Goal: Transaction & Acquisition: Book appointment/travel/reservation

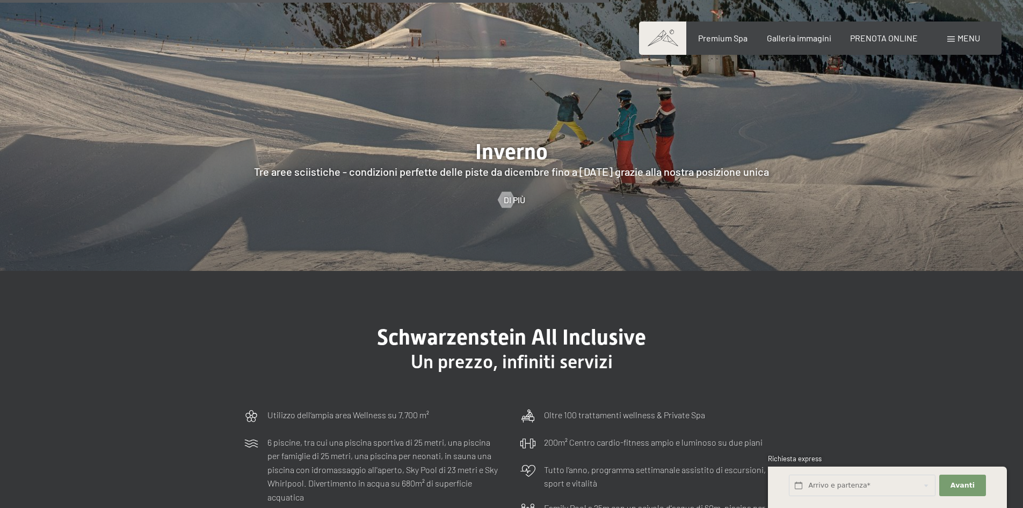
scroll to position [3223, 0]
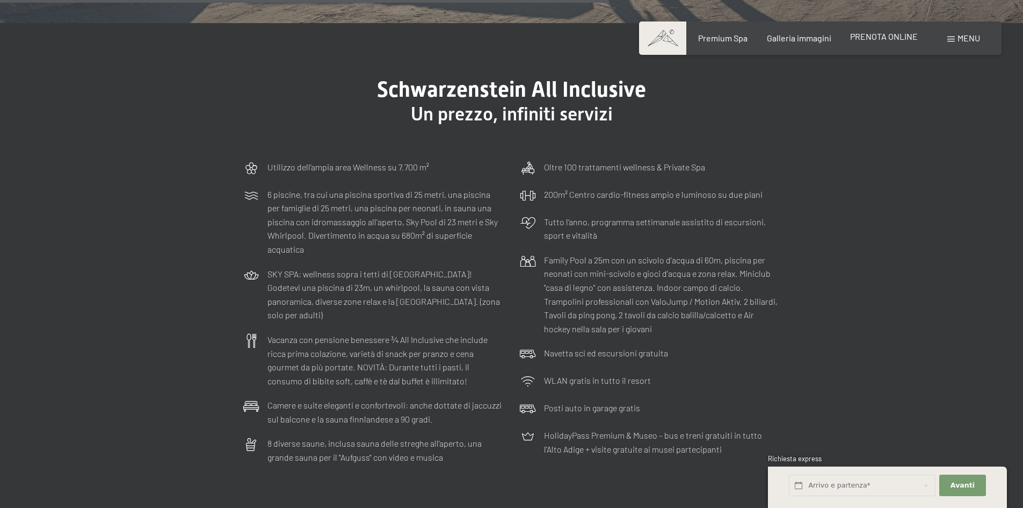
click at [906, 37] on span "PRENOTA ONLINE" at bounding box center [884, 36] width 68 height 10
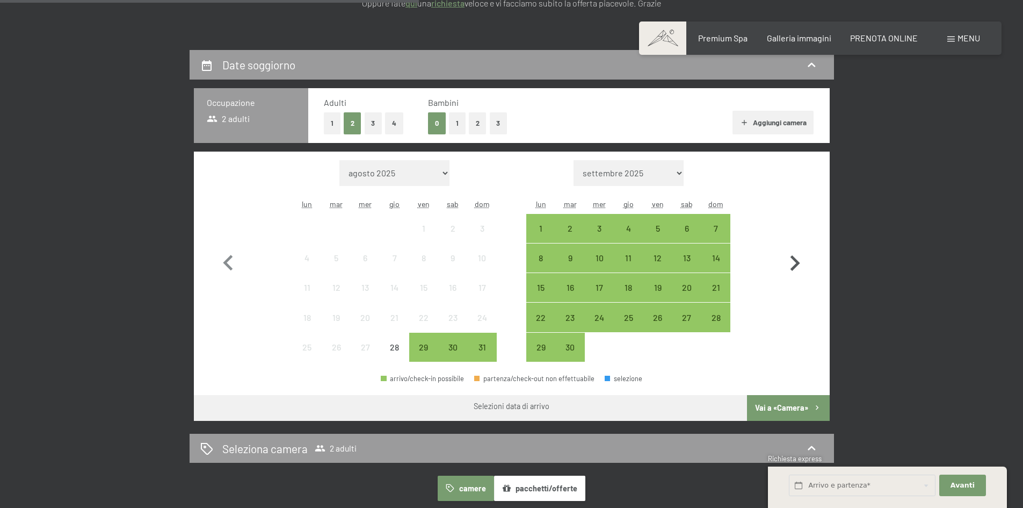
click at [789, 262] on icon "button" at bounding box center [794, 263] width 31 height 31
select select "2025-09-01"
select select "2025-10-01"
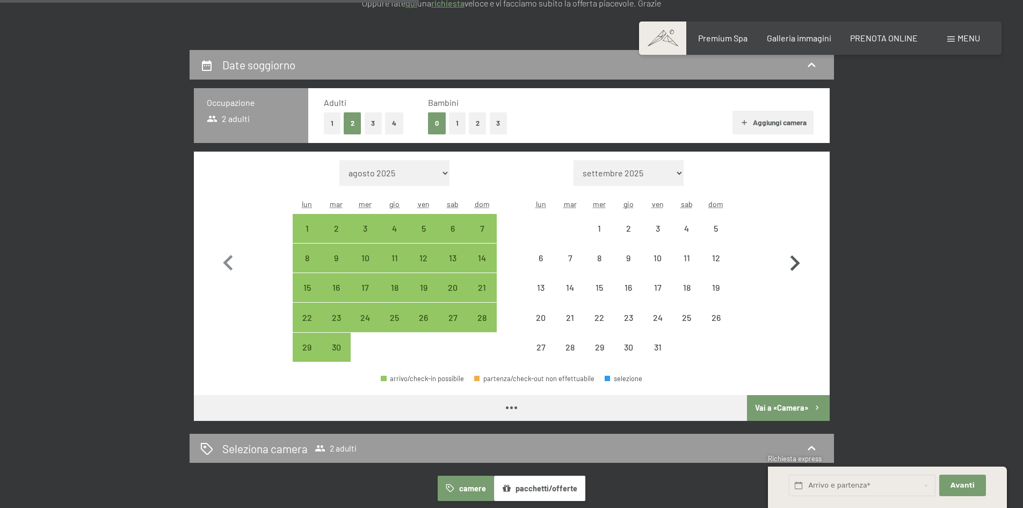
click at [789, 262] on icon "button" at bounding box center [794, 263] width 31 height 31
select select "2025-10-01"
select select "2025-11-01"
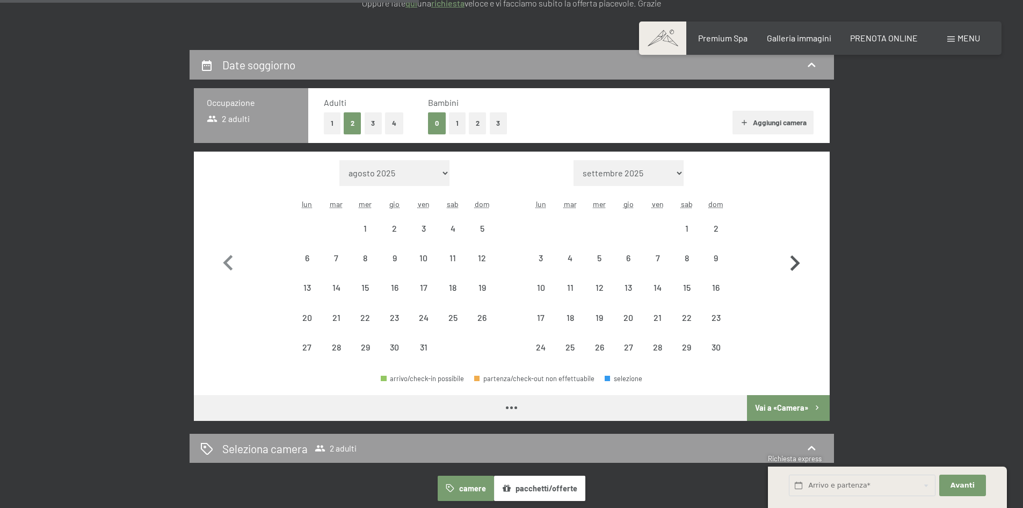
click at [789, 262] on icon "button" at bounding box center [794, 263] width 31 height 31
select select "2025-11-01"
select select "2025-12-01"
select select "2025-11-01"
select select "2025-12-01"
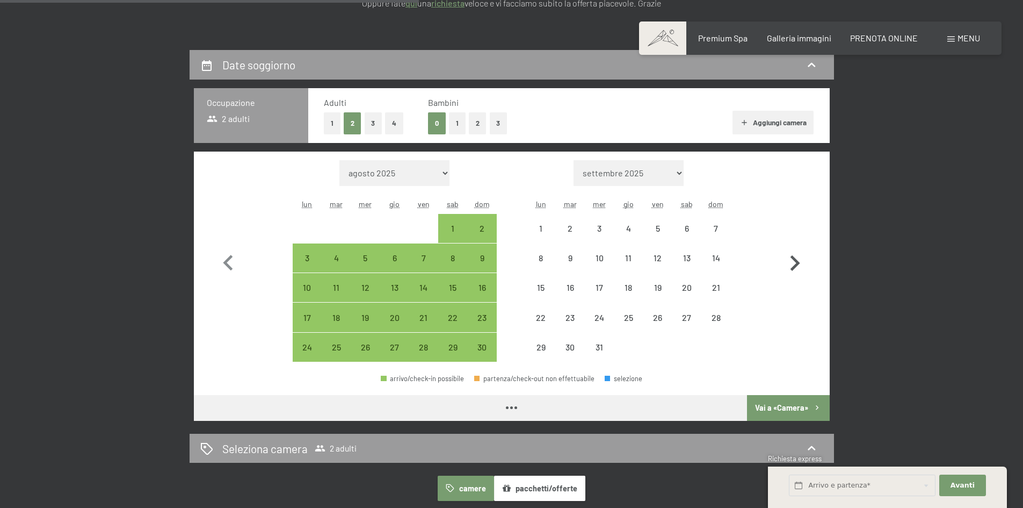
select select "2025-11-01"
select select "2025-12-01"
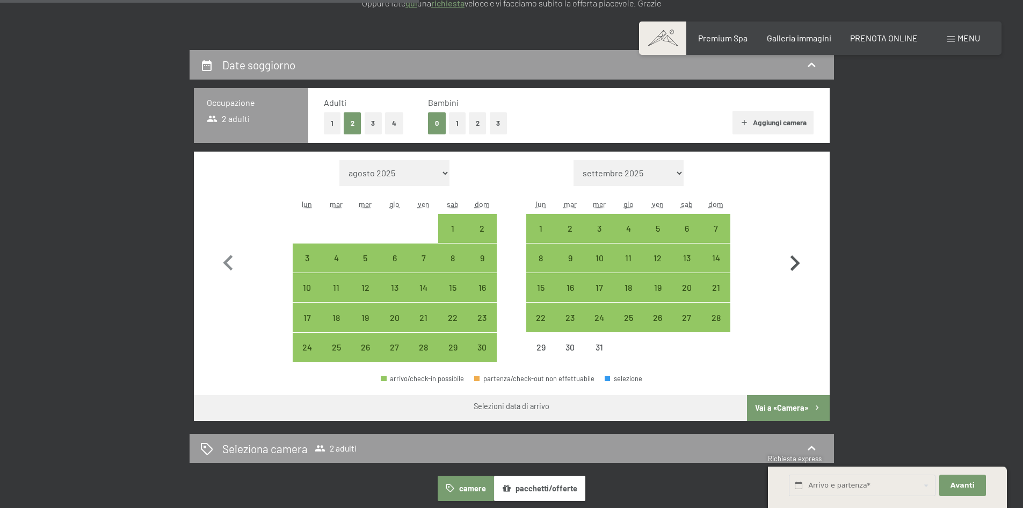
click at [789, 262] on icon "button" at bounding box center [794, 263] width 31 height 31
select select "2025-12-01"
select select "2026-01-01"
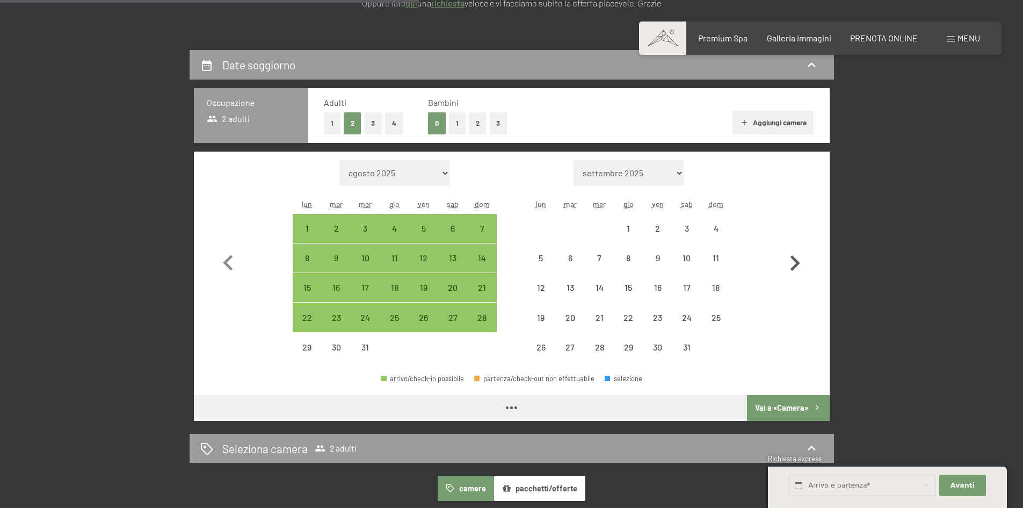
click at [789, 262] on icon "button" at bounding box center [794, 263] width 31 height 31
select select "2026-01-01"
select select "2026-02-01"
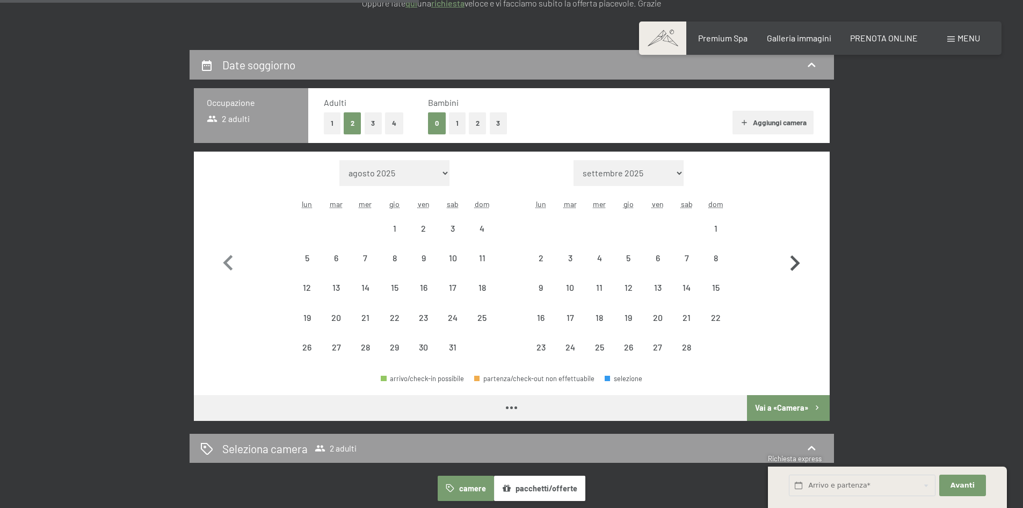
click at [789, 262] on icon "button" at bounding box center [794, 263] width 31 height 31
select select "2026-02-01"
select select "2026-03-01"
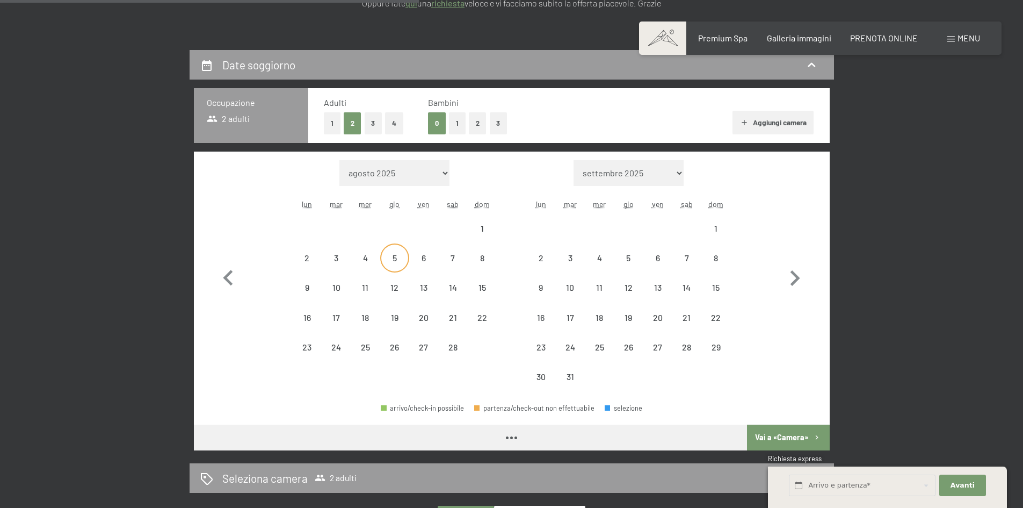
select select "2026-02-01"
select select "2026-03-01"
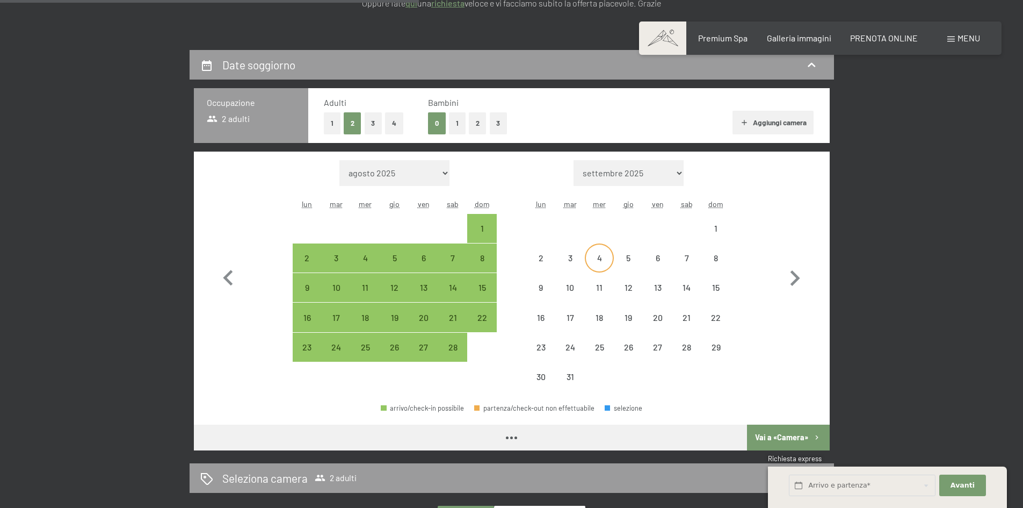
select select "2026-02-01"
select select "2026-03-01"
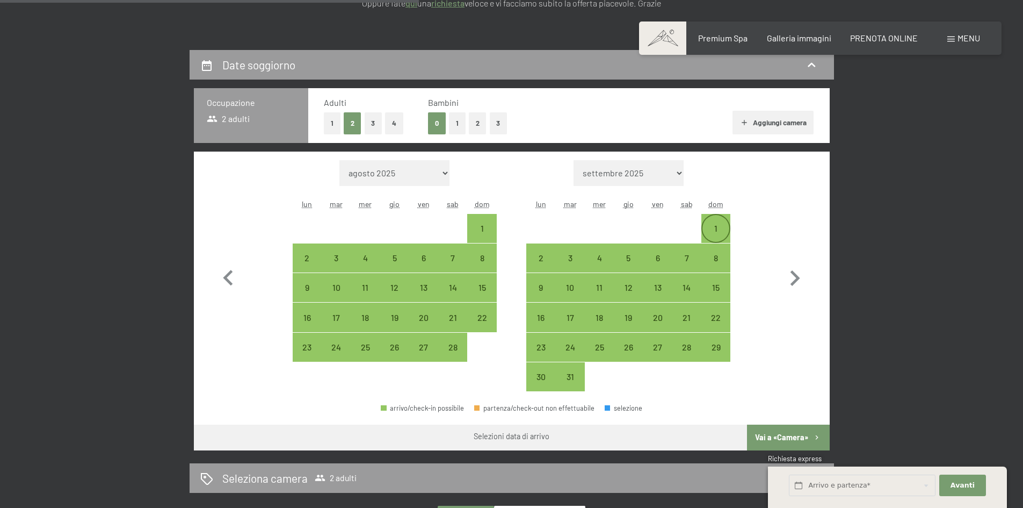
click at [723, 224] on div "1" at bounding box center [716, 237] width 27 height 27
select select "2026-02-01"
select select "2026-03-01"
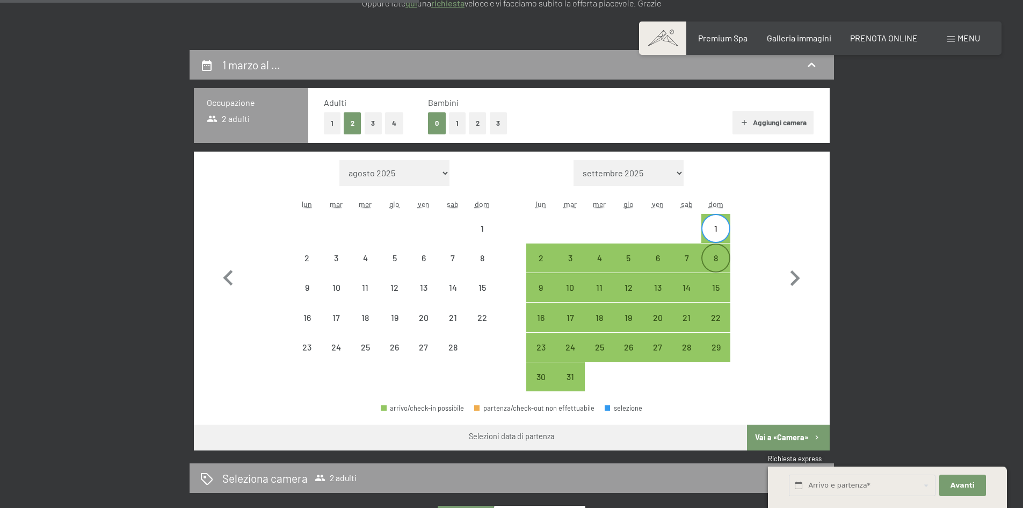
click at [717, 263] on div "8" at bounding box center [716, 267] width 27 height 27
select select "2026-02-01"
select select "2026-03-01"
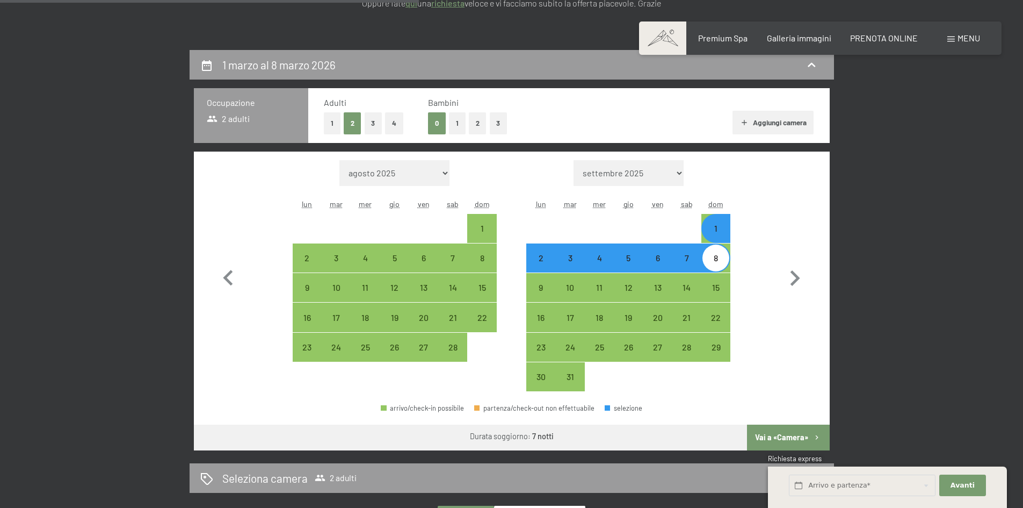
click at [802, 438] on button "Vai a «Camera»" at bounding box center [788, 437] width 82 height 26
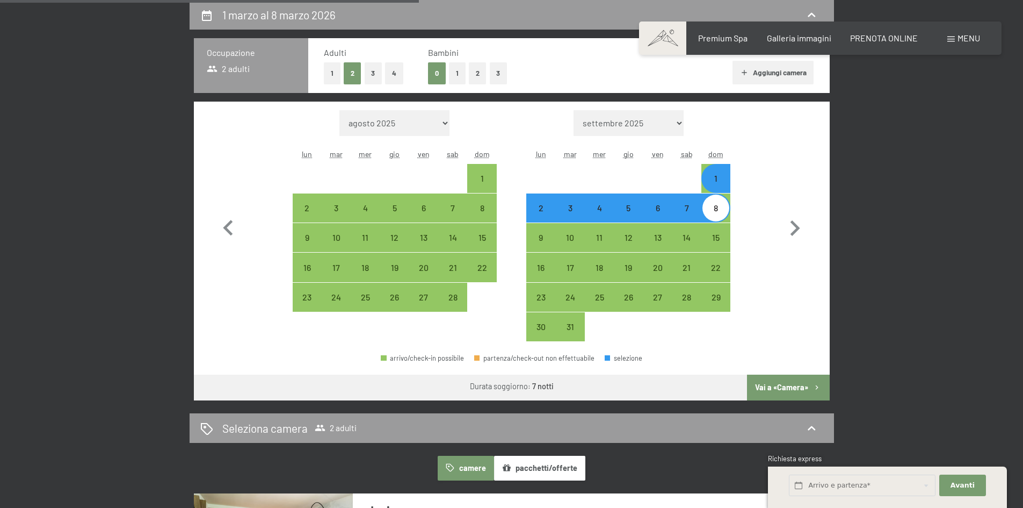
select select "2026-02-01"
select select "2026-03-01"
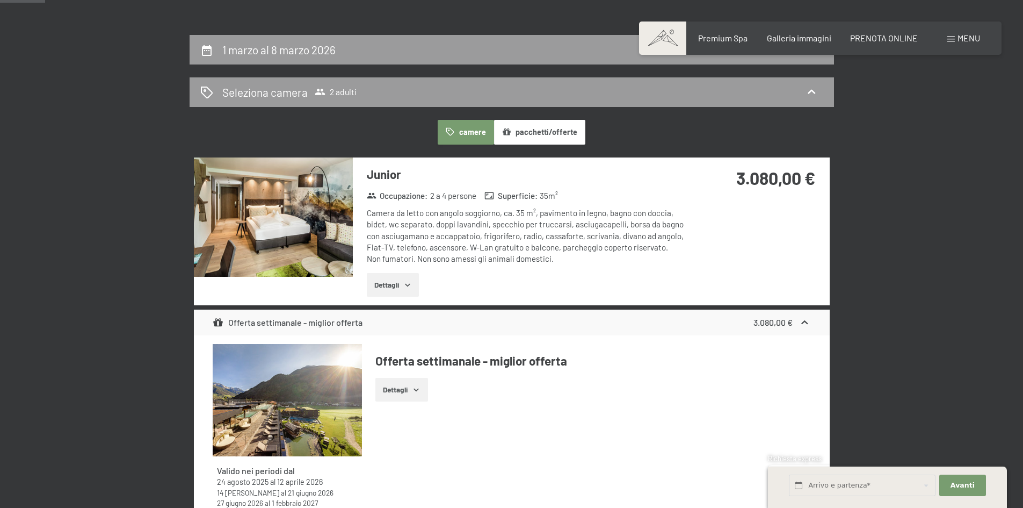
scroll to position [211, 0]
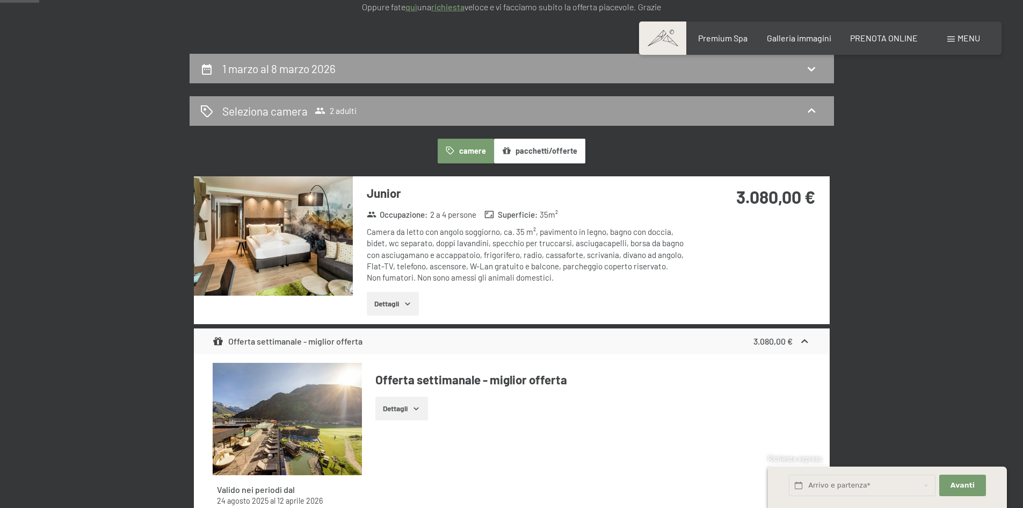
click at [404, 298] on button "Dettagli" at bounding box center [393, 304] width 52 height 24
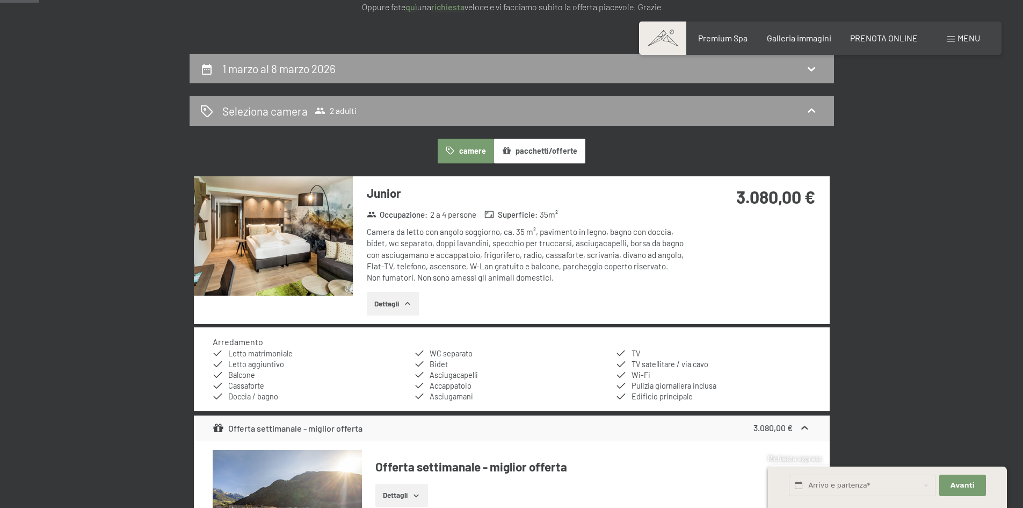
click at [408, 306] on icon "button" at bounding box center [407, 303] width 9 height 9
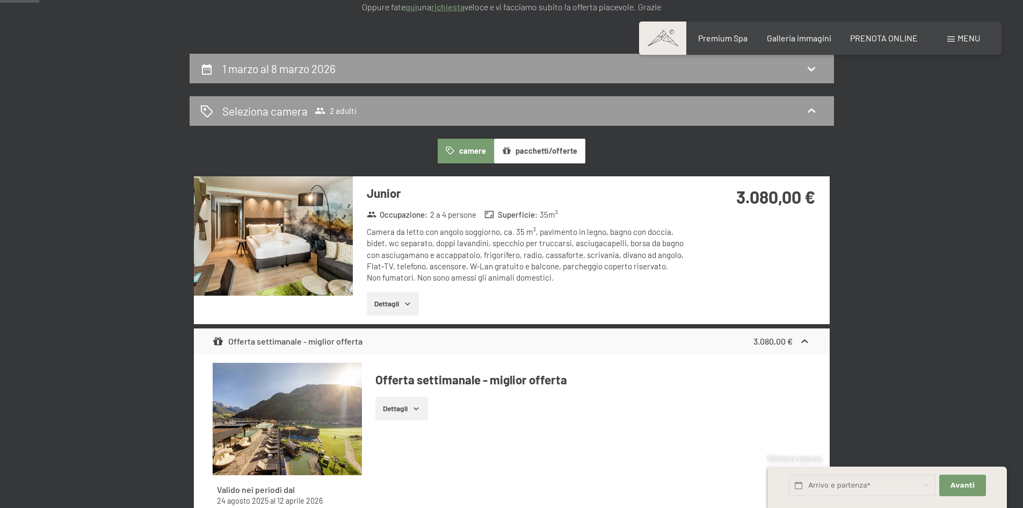
click at [408, 306] on icon "button" at bounding box center [407, 303] width 9 height 9
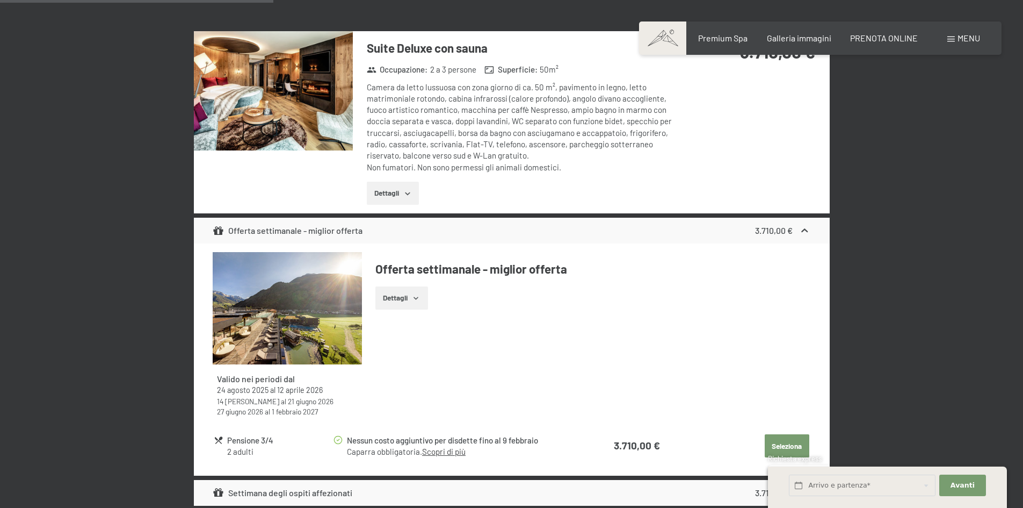
scroll to position [1500, 0]
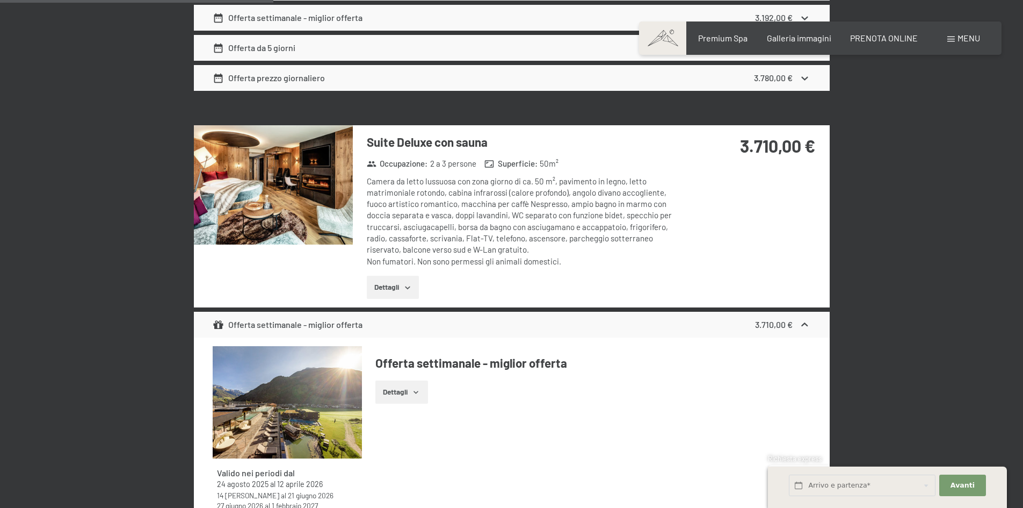
click at [286, 174] on img at bounding box center [273, 184] width 159 height 119
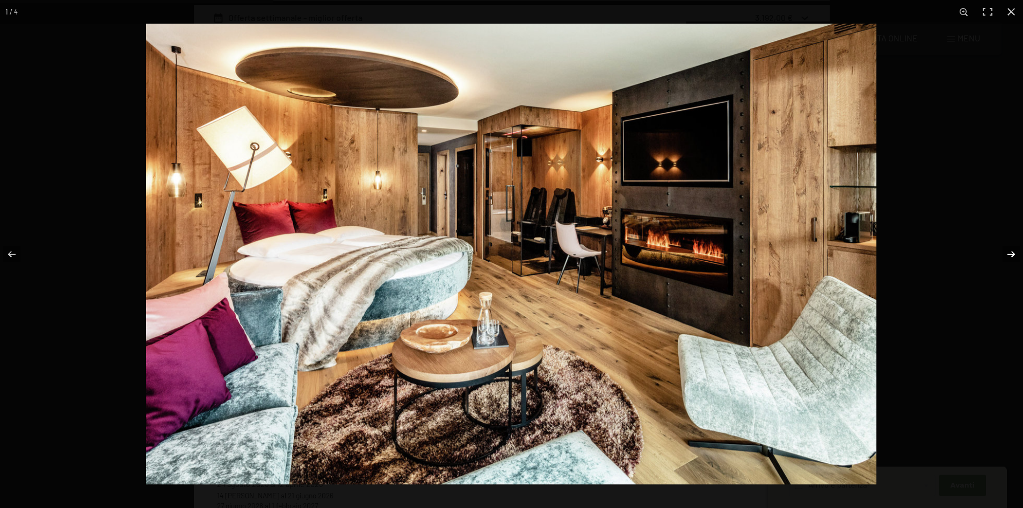
click at [1015, 251] on button "button" at bounding box center [1005, 254] width 38 height 54
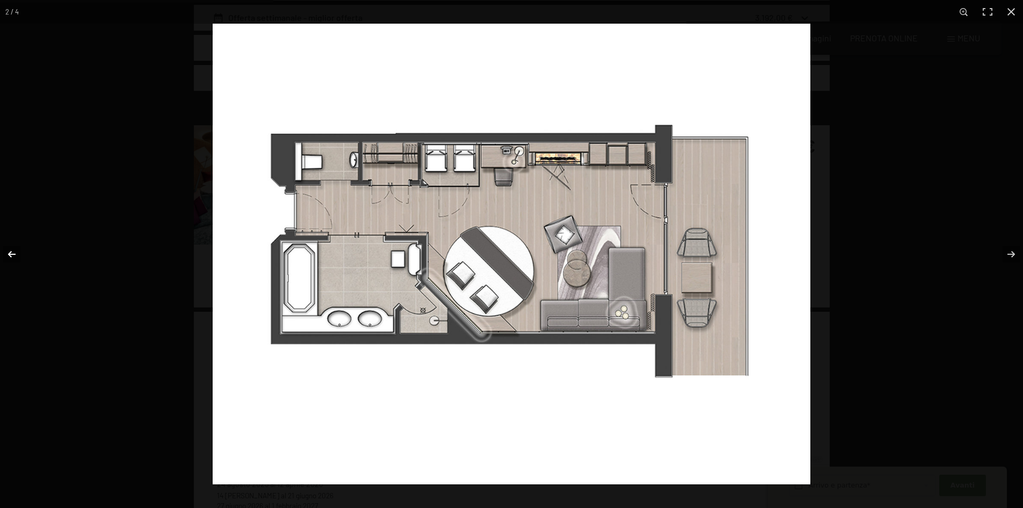
click at [19, 258] on button "button" at bounding box center [19, 254] width 38 height 54
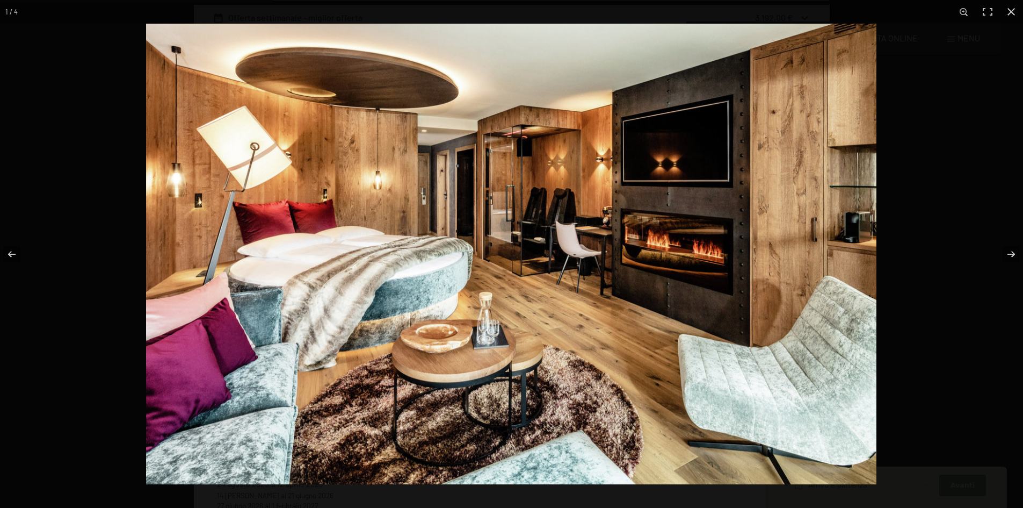
click at [531, 169] on img at bounding box center [511, 254] width 731 height 460
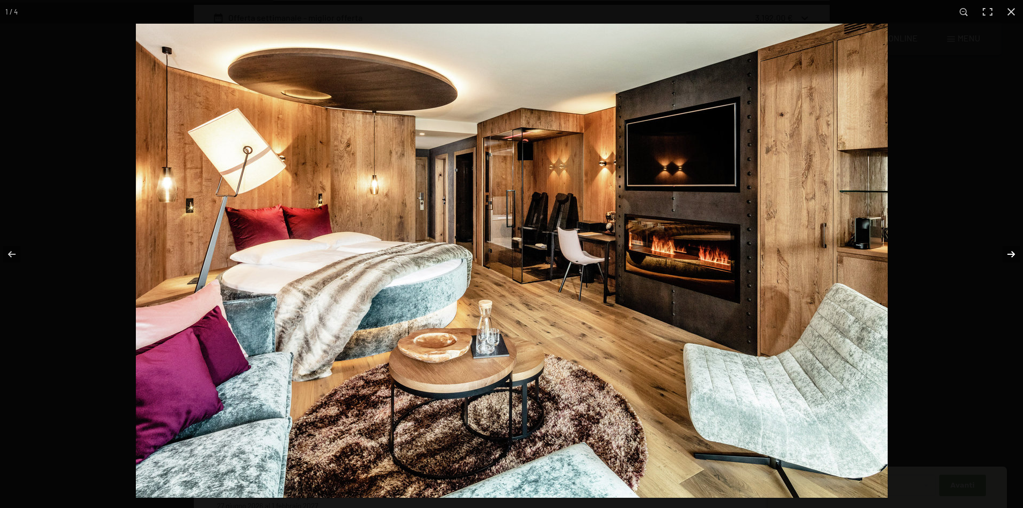
click at [1010, 254] on button "button" at bounding box center [1005, 254] width 38 height 54
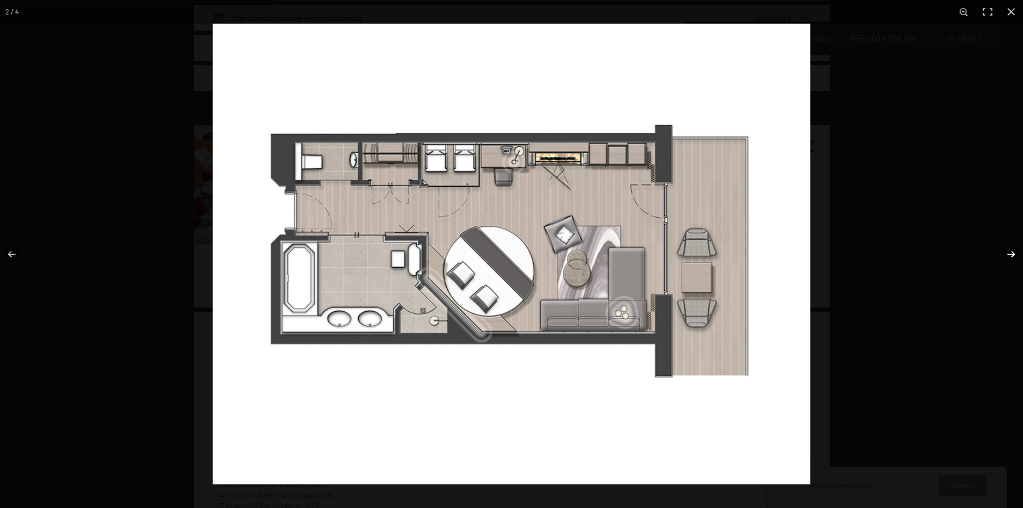
click at [1010, 254] on button "button" at bounding box center [1005, 254] width 38 height 54
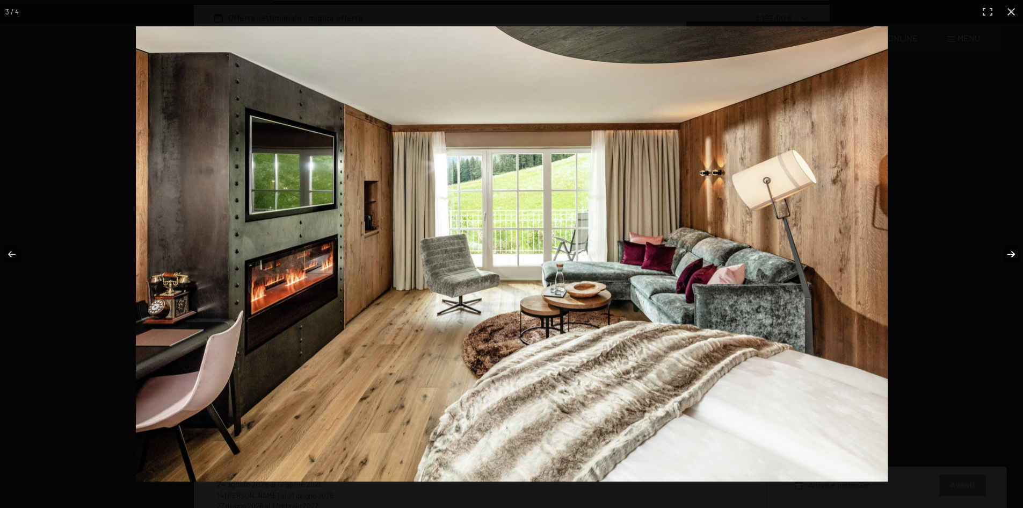
click at [1010, 254] on button "button" at bounding box center [1005, 254] width 38 height 54
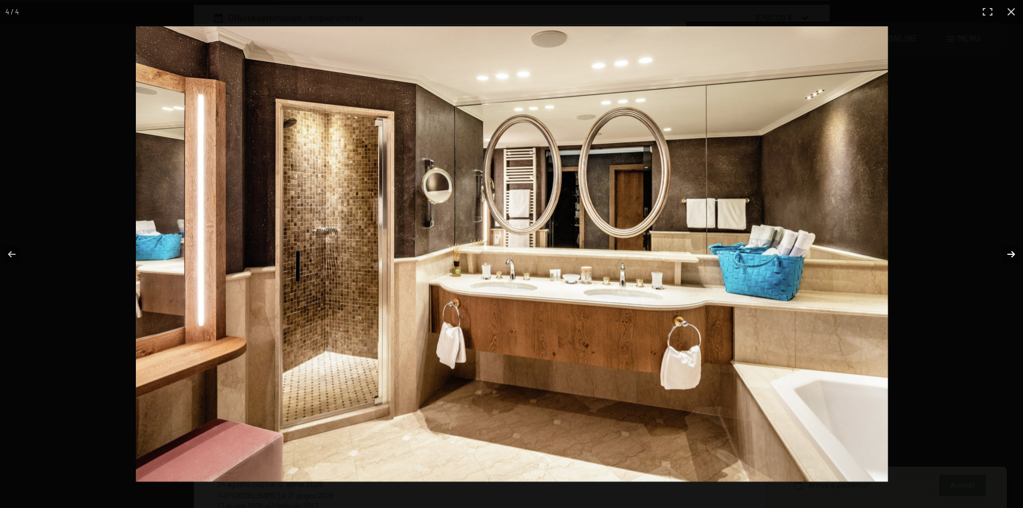
click at [1008, 254] on button "button" at bounding box center [1005, 254] width 38 height 54
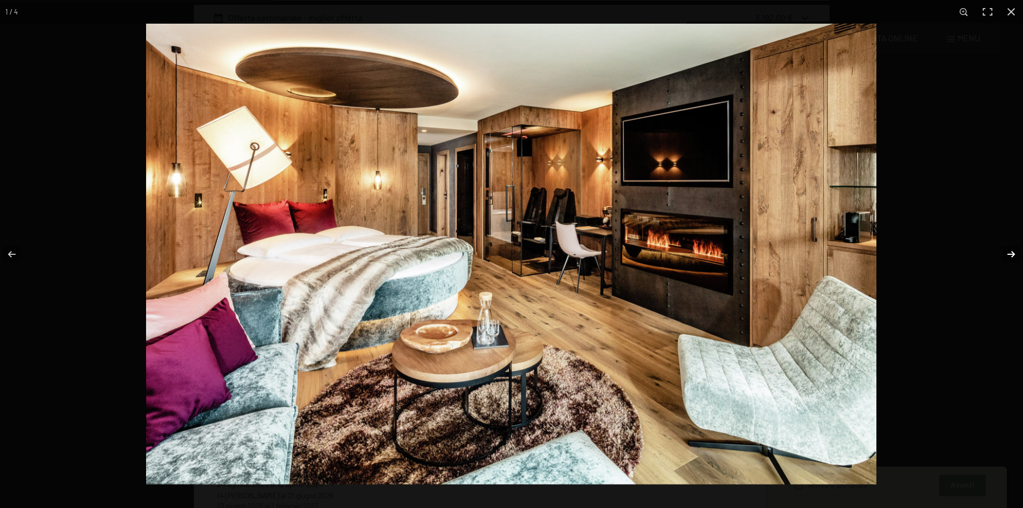
click at [1005, 249] on button "button" at bounding box center [1005, 254] width 38 height 54
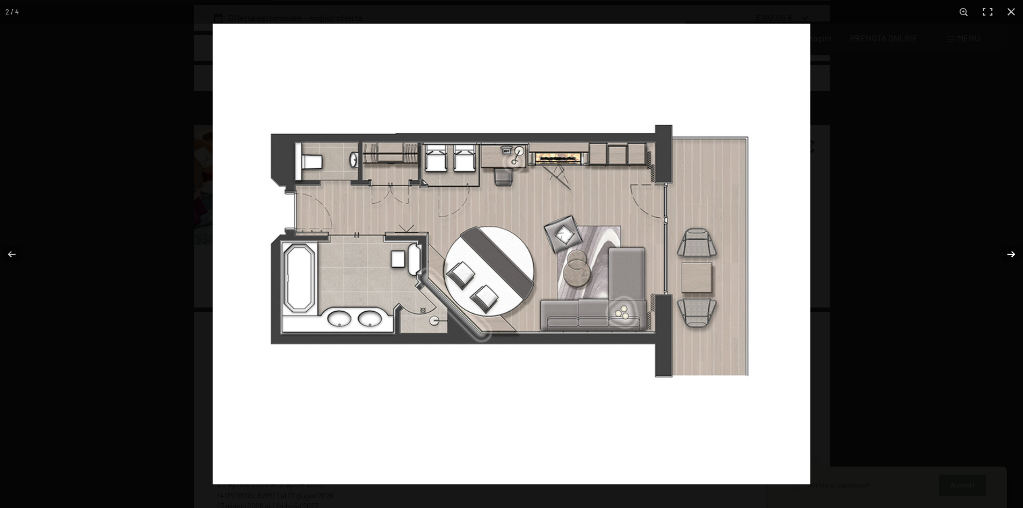
click at [997, 248] on button "button" at bounding box center [1005, 254] width 38 height 54
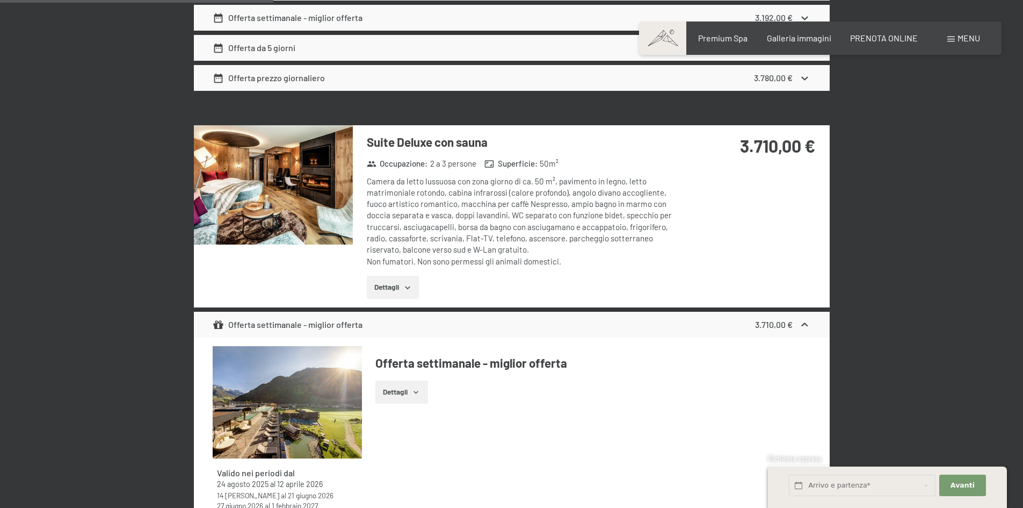
click at [0, 0] on button "button" at bounding box center [0, 0] width 0 height 0
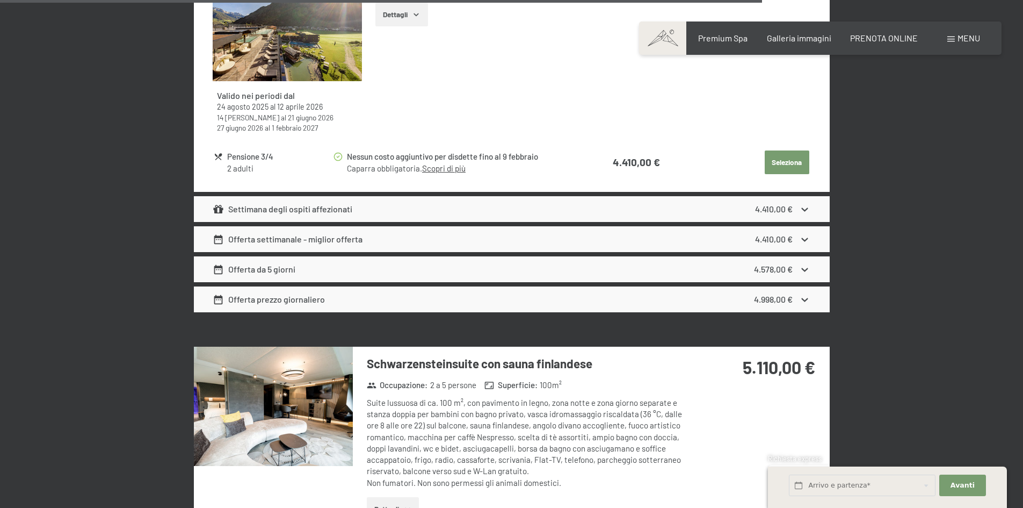
scroll to position [4401, 0]
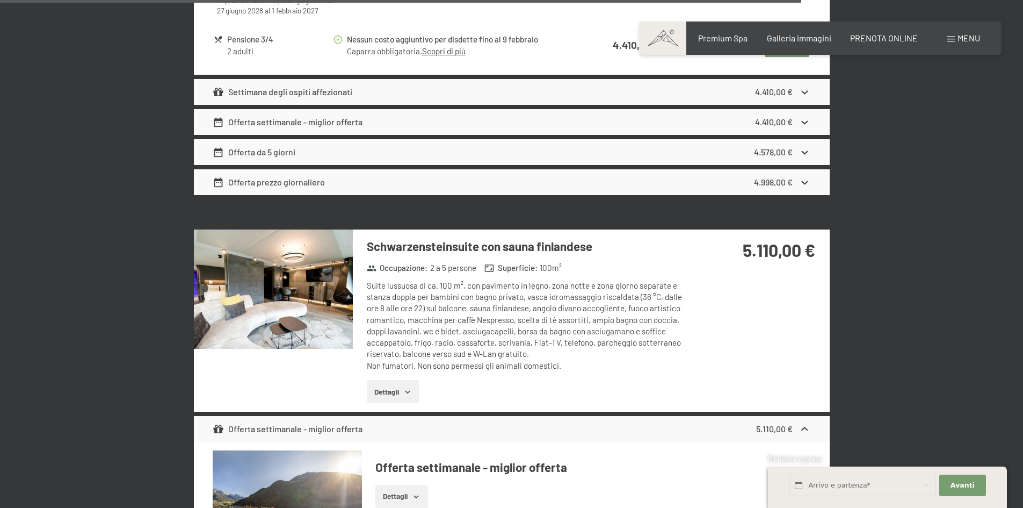
click at [296, 294] on img at bounding box center [273, 288] width 159 height 119
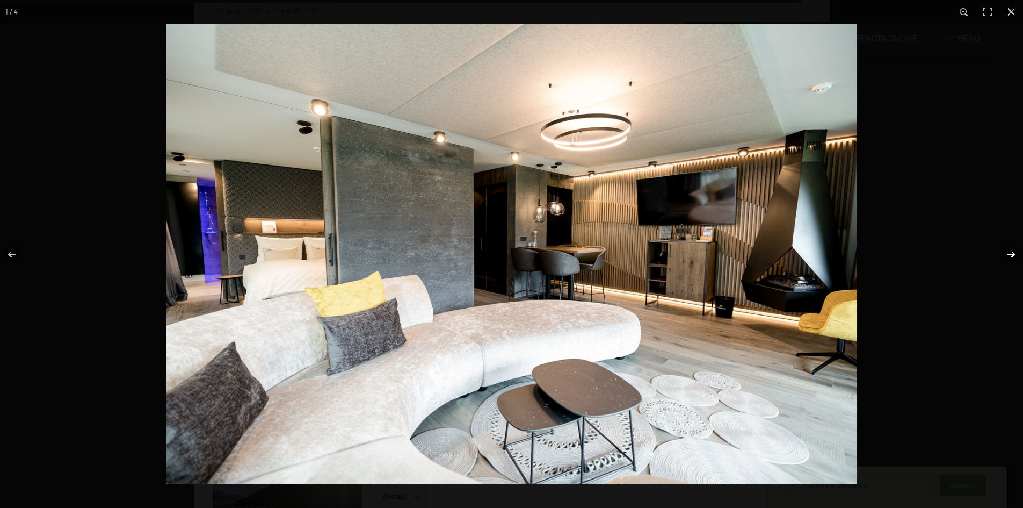
click at [1008, 249] on button "button" at bounding box center [1005, 254] width 38 height 54
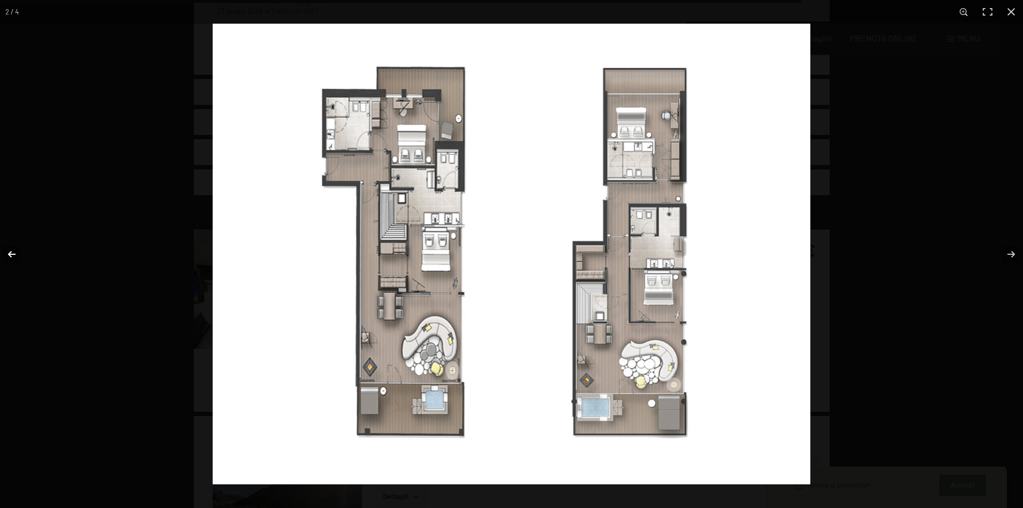
click at [11, 250] on button "button" at bounding box center [19, 254] width 38 height 54
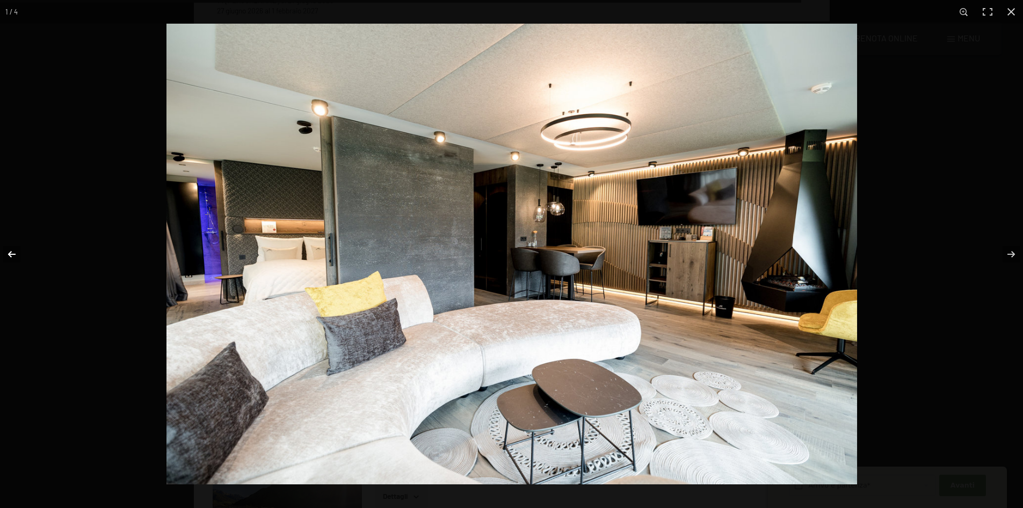
click at [4, 250] on button "button" at bounding box center [19, 254] width 38 height 54
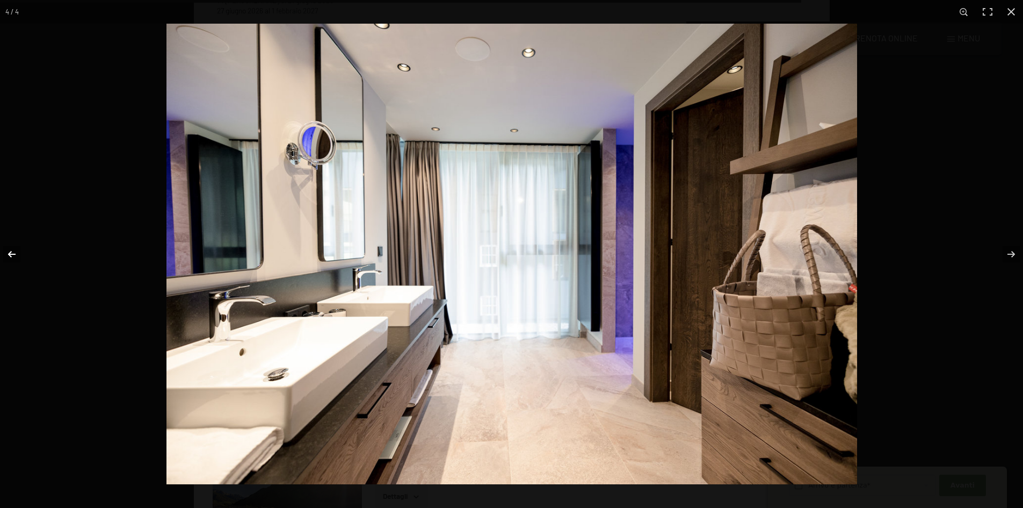
click at [5, 250] on button "button" at bounding box center [19, 254] width 38 height 54
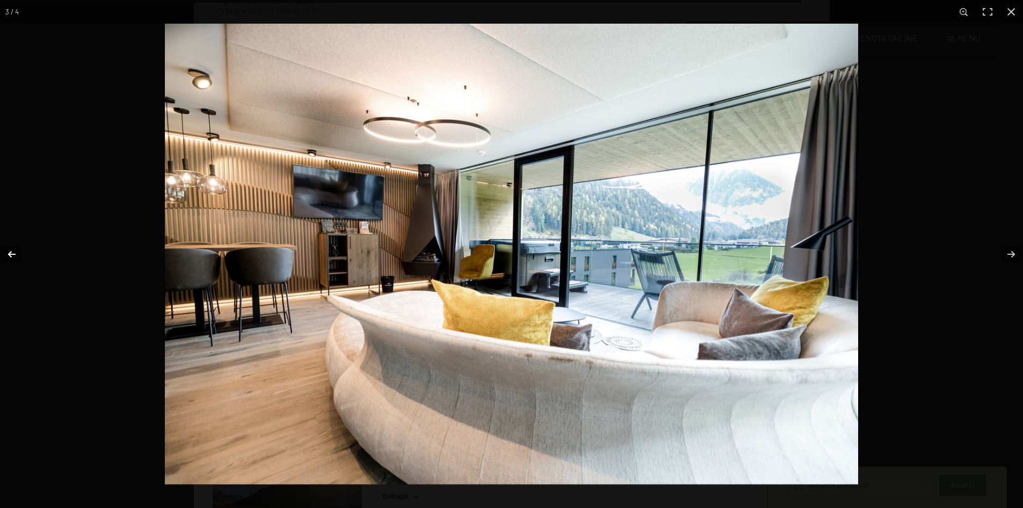
click at [5, 250] on button "button" at bounding box center [19, 254] width 38 height 54
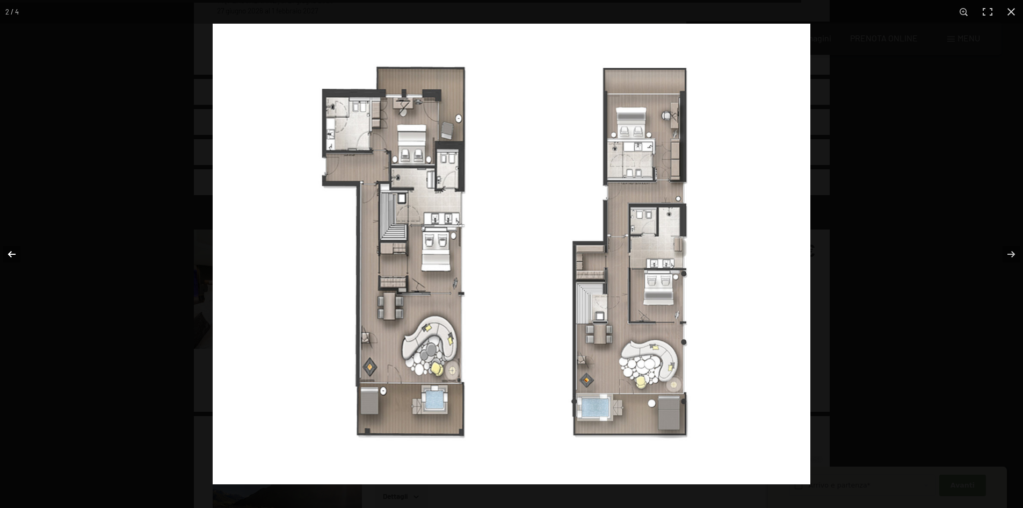
click at [3, 246] on button "button" at bounding box center [19, 254] width 38 height 54
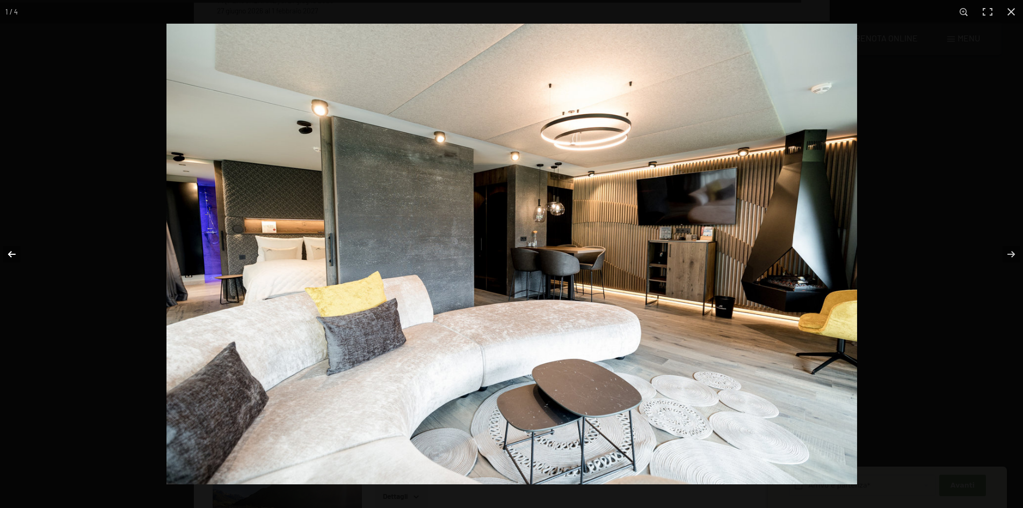
click at [10, 251] on button "button" at bounding box center [19, 254] width 38 height 54
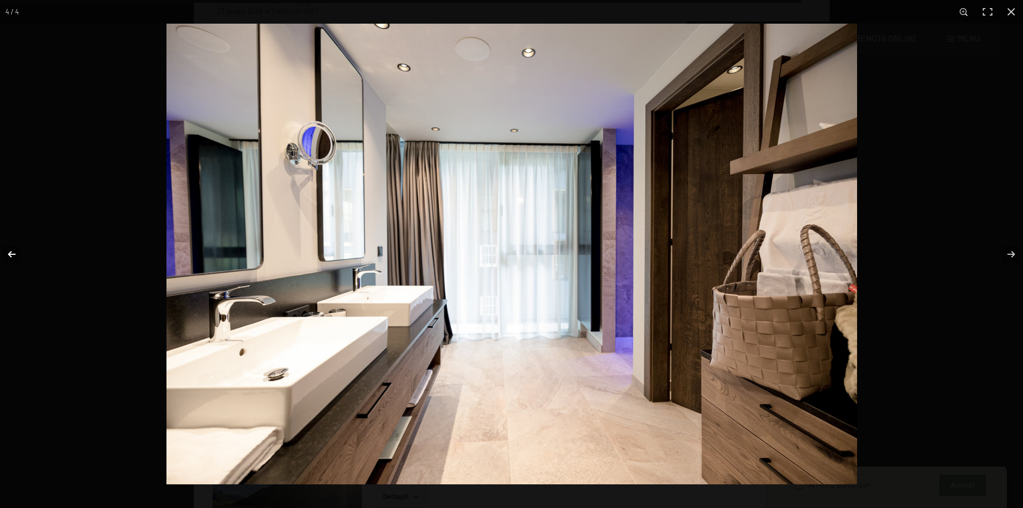
click at [10, 251] on button "button" at bounding box center [19, 254] width 38 height 54
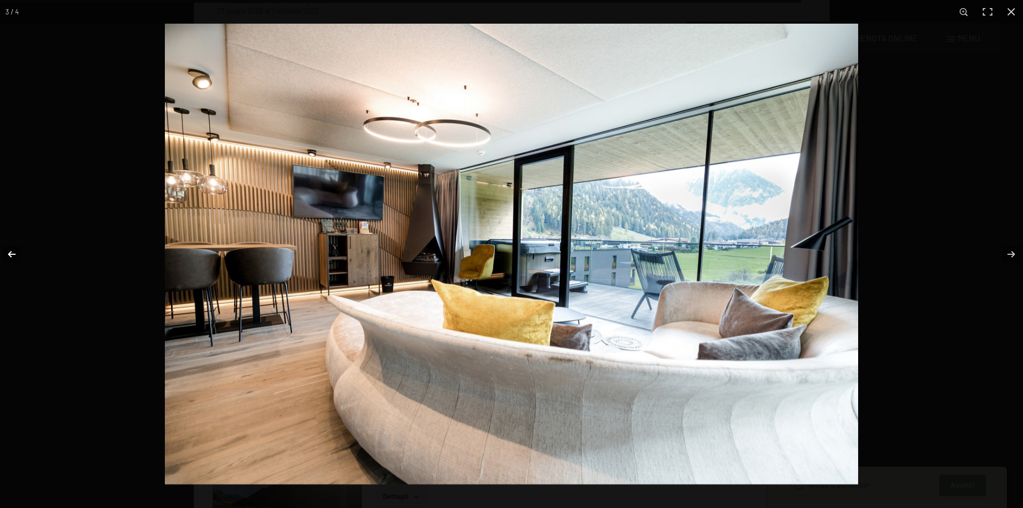
click at [10, 251] on button "button" at bounding box center [19, 254] width 38 height 54
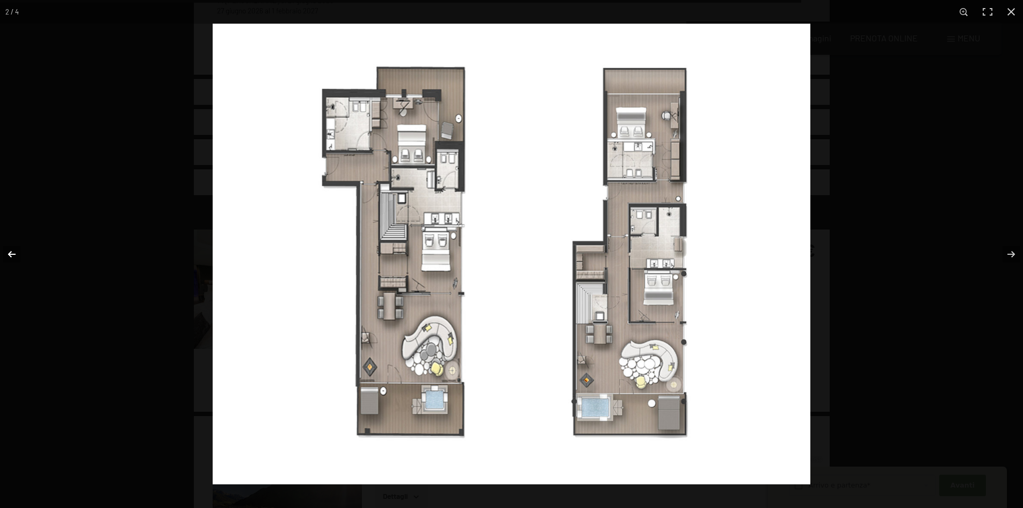
click at [10, 251] on button "button" at bounding box center [19, 254] width 38 height 54
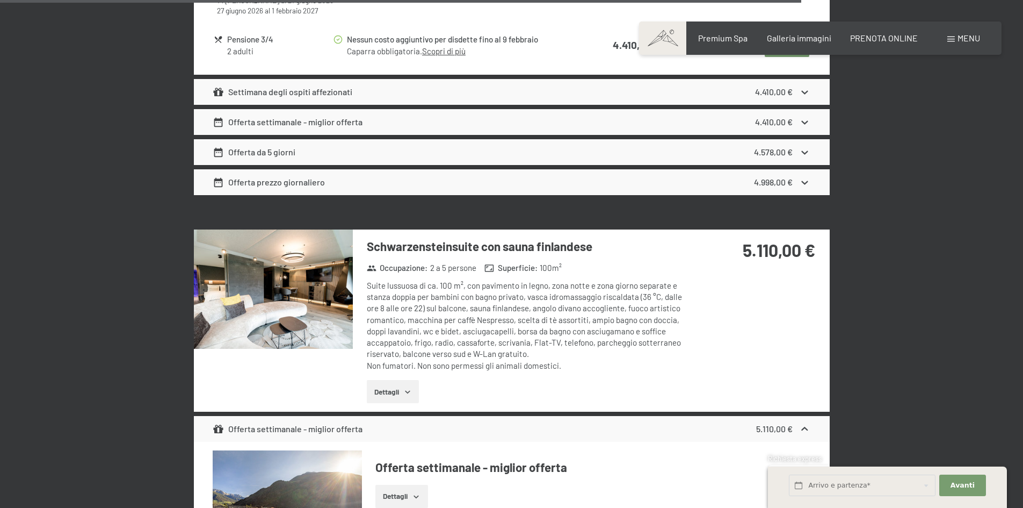
click at [0, 0] on button "button" at bounding box center [0, 0] width 0 height 0
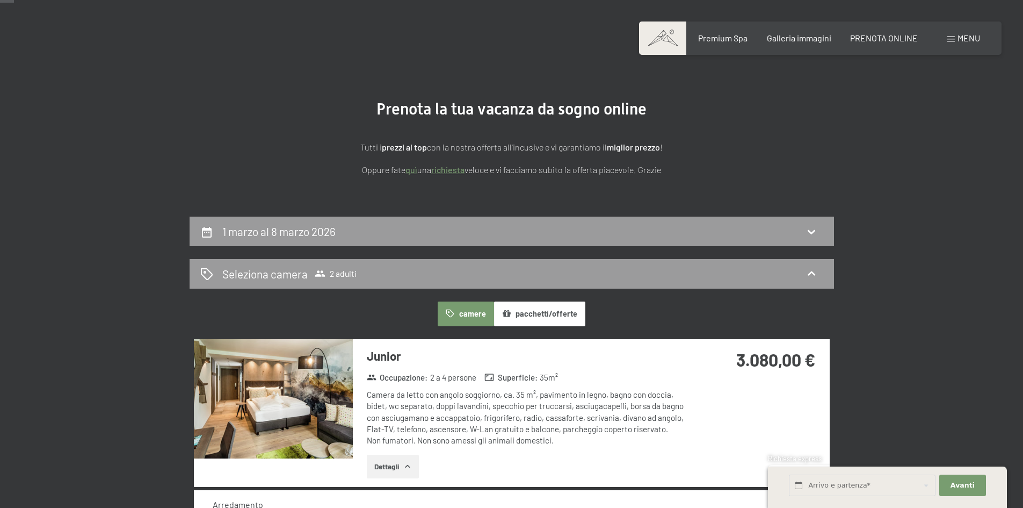
scroll to position [0, 0]
